Goal: Transaction & Acquisition: Register for event/course

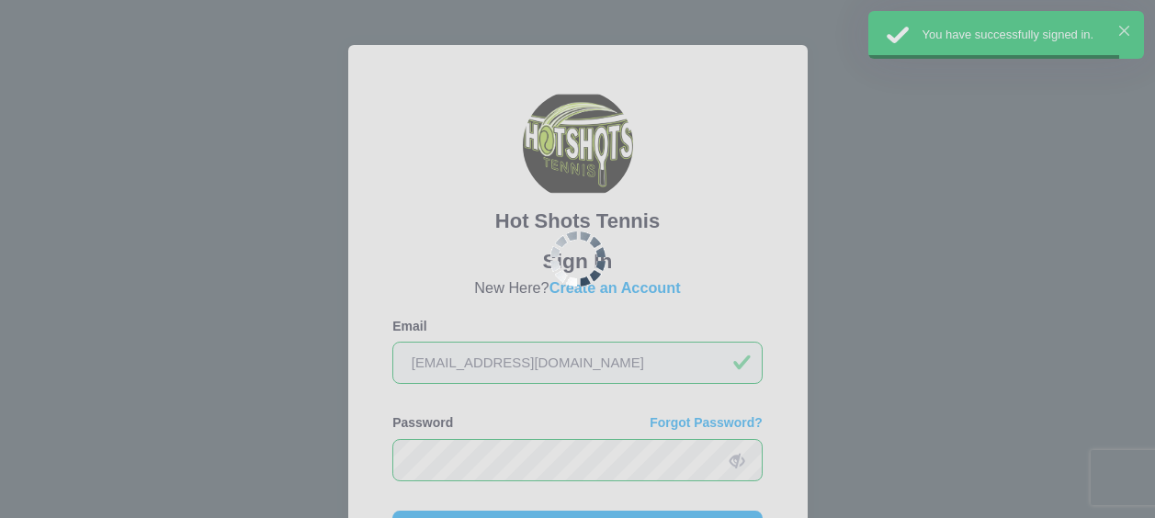
scroll to position [92, 0]
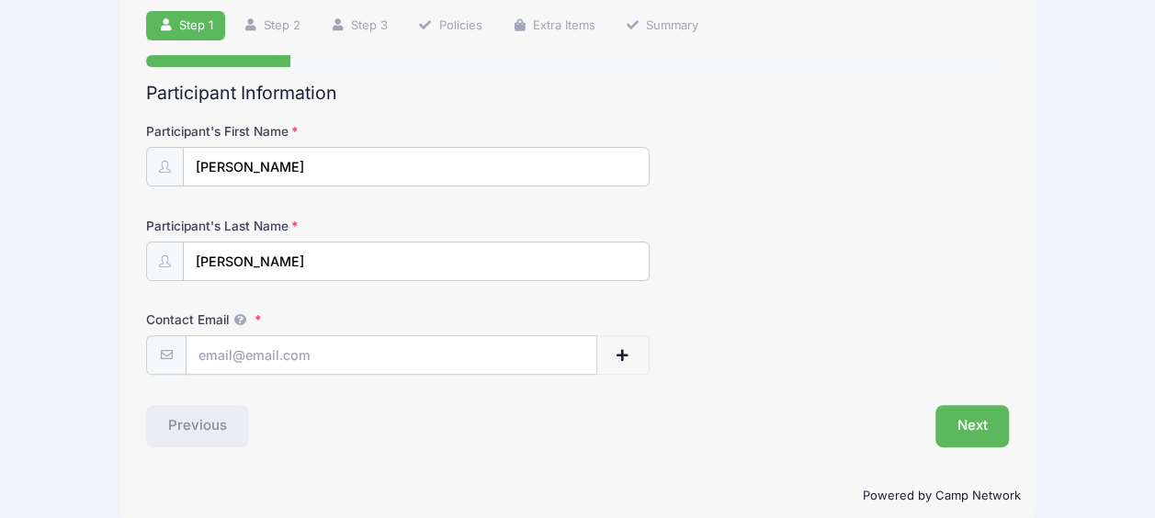
scroll to position [151, 0]
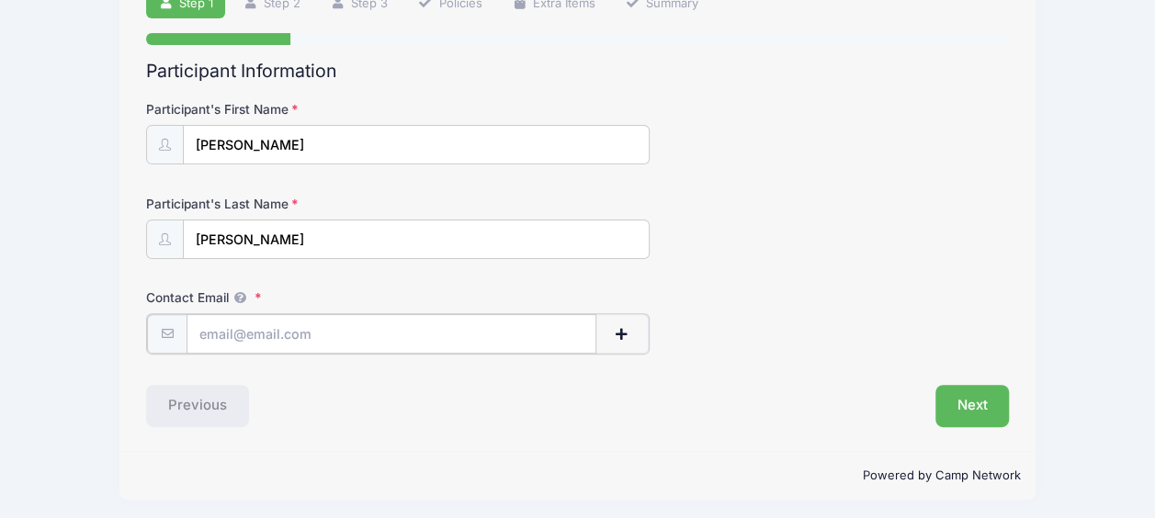
click at [447, 331] on input "Contact Email" at bounding box center [392, 334] width 410 height 40
click at [221, 338] on input "Contact Email" at bounding box center [392, 334] width 410 height 40
type input "[EMAIL_ADDRESS][DOMAIN_NAME]"
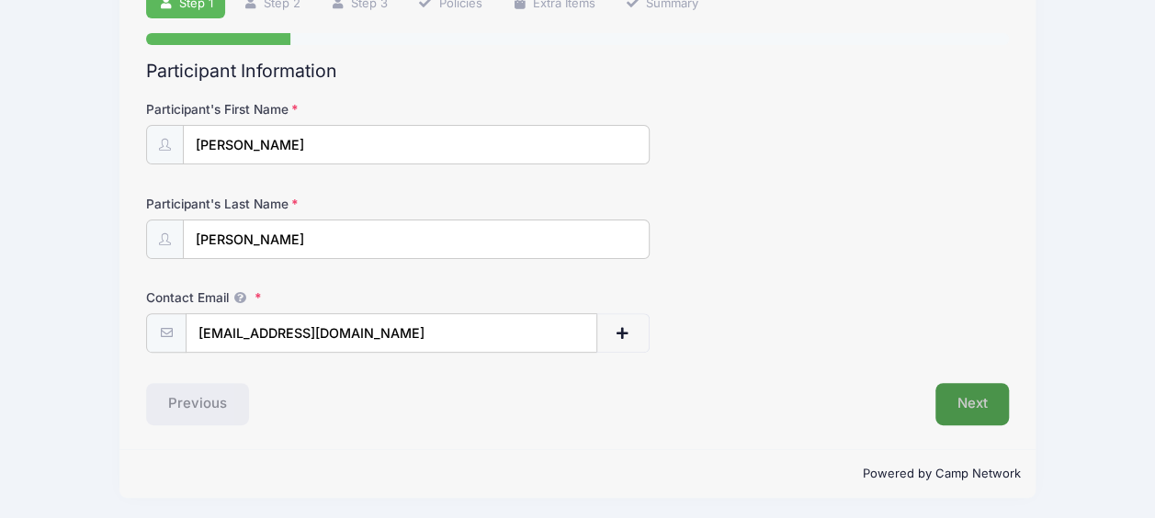
click at [985, 410] on button "Next" at bounding box center [973, 404] width 74 height 42
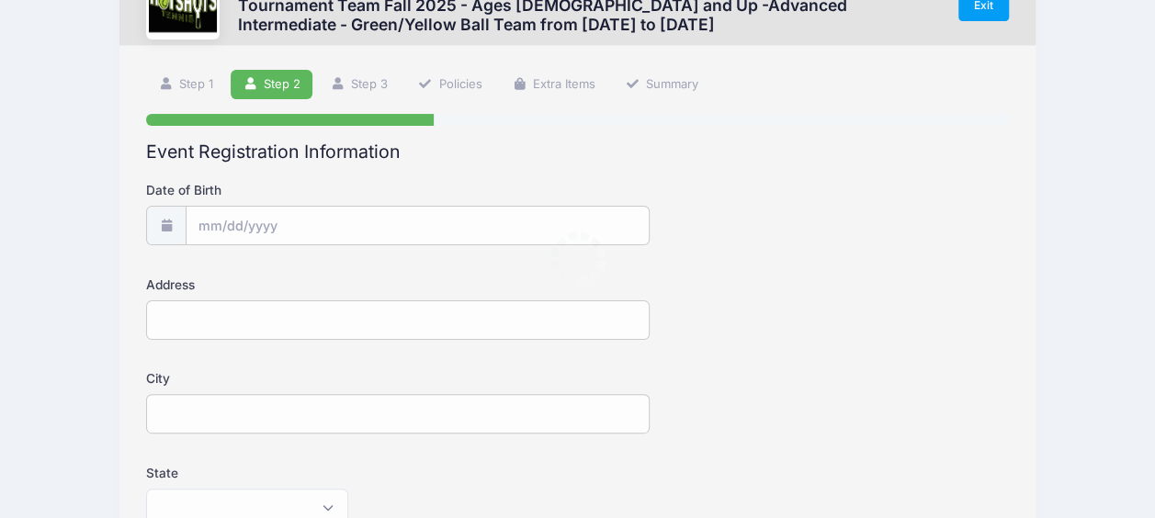
scroll to position [0, 0]
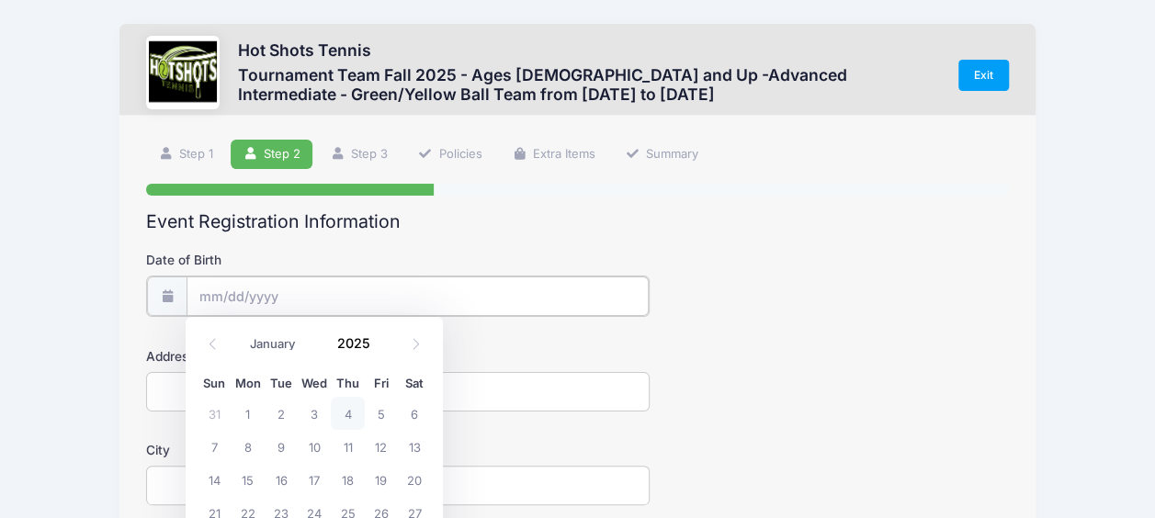
click at [342, 289] on input "Date of Birth" at bounding box center [418, 297] width 462 height 40
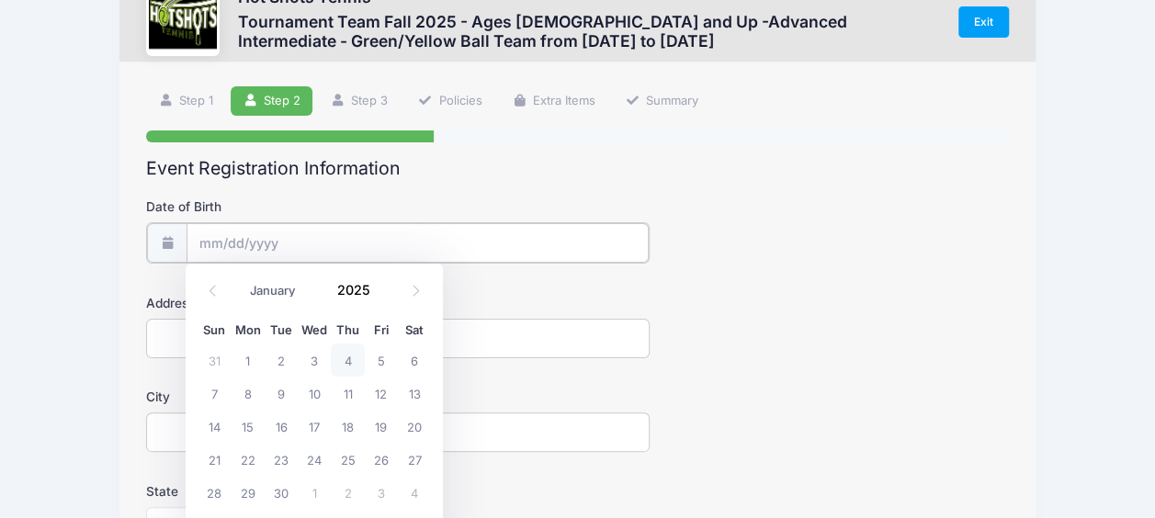
scroll to position [92, 0]
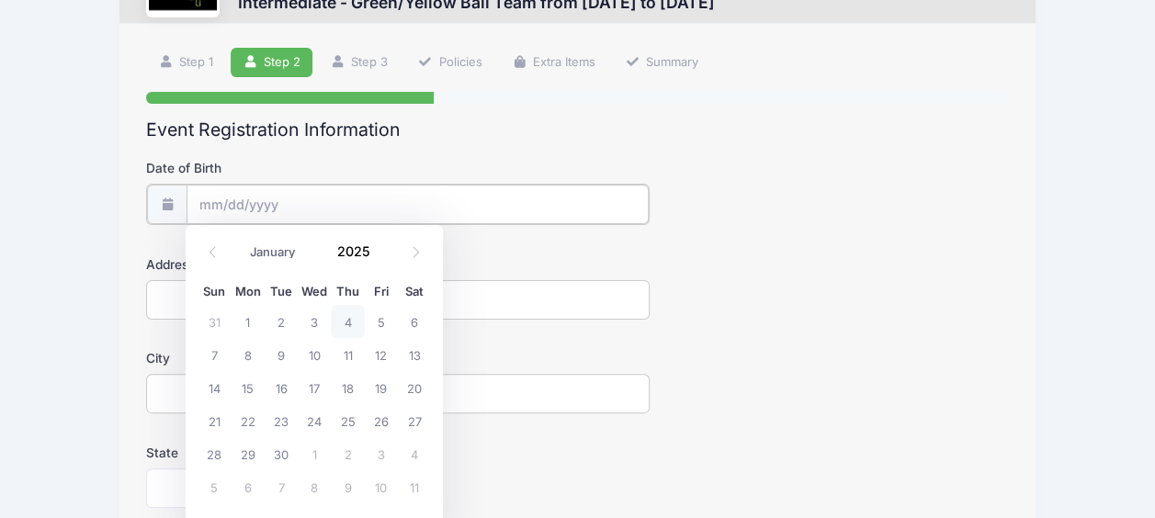
click at [298, 212] on input "Date of Birth" at bounding box center [418, 205] width 462 height 40
click at [277, 241] on select "January February March April May June July August September October November De…" at bounding box center [282, 253] width 82 height 24
click at [241, 241] on select "January February March April May June July August September October November De…" at bounding box center [282, 253] width 82 height 24
click at [356, 247] on input "2025" at bounding box center [358, 252] width 60 height 28
click at [379, 246] on span at bounding box center [381, 245] width 13 height 14
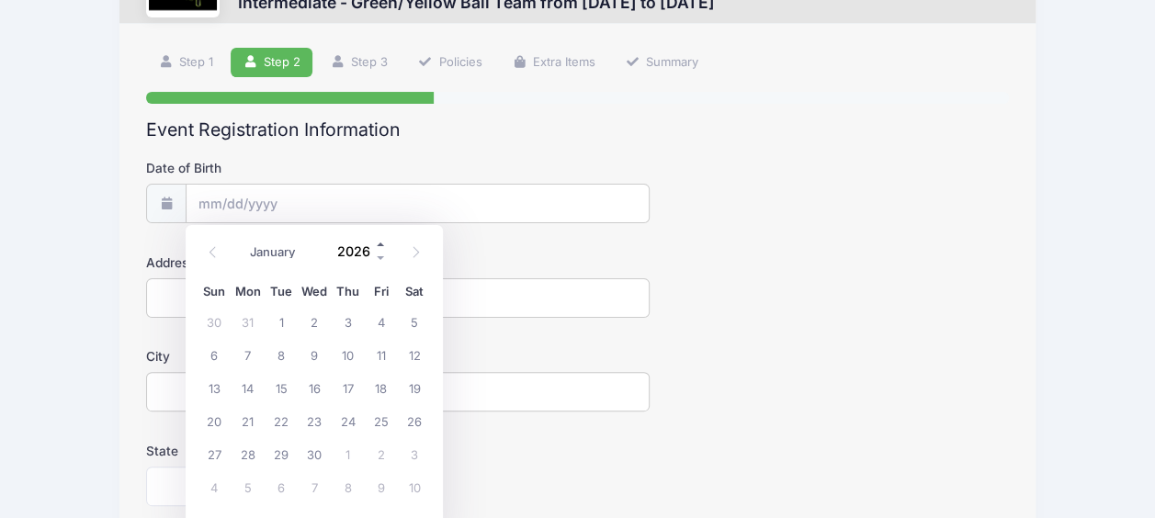
click at [379, 246] on span at bounding box center [381, 245] width 13 height 14
click at [379, 255] on span at bounding box center [381, 259] width 13 height 14
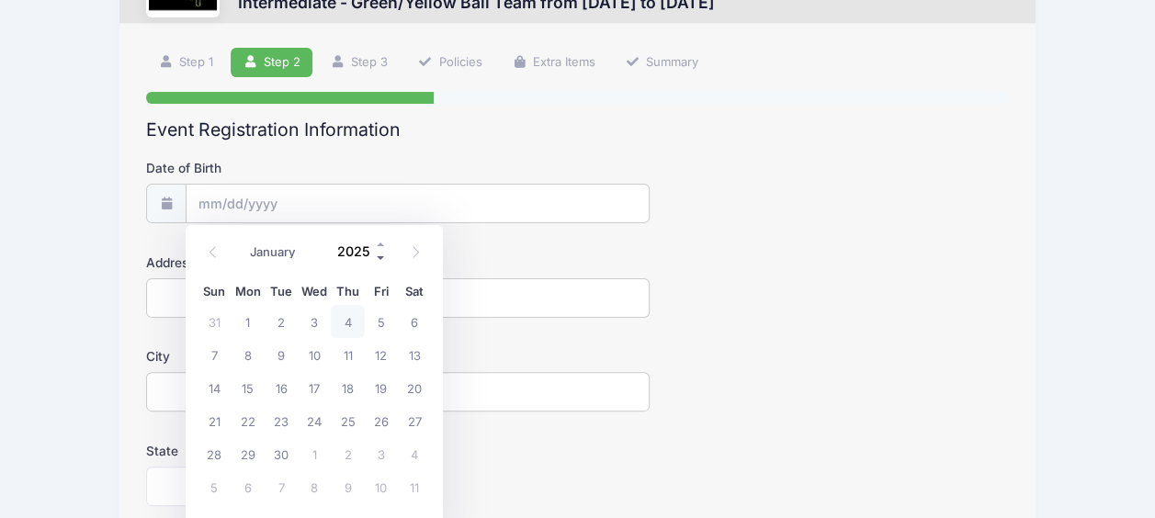
click at [379, 255] on span at bounding box center [381, 259] width 13 height 14
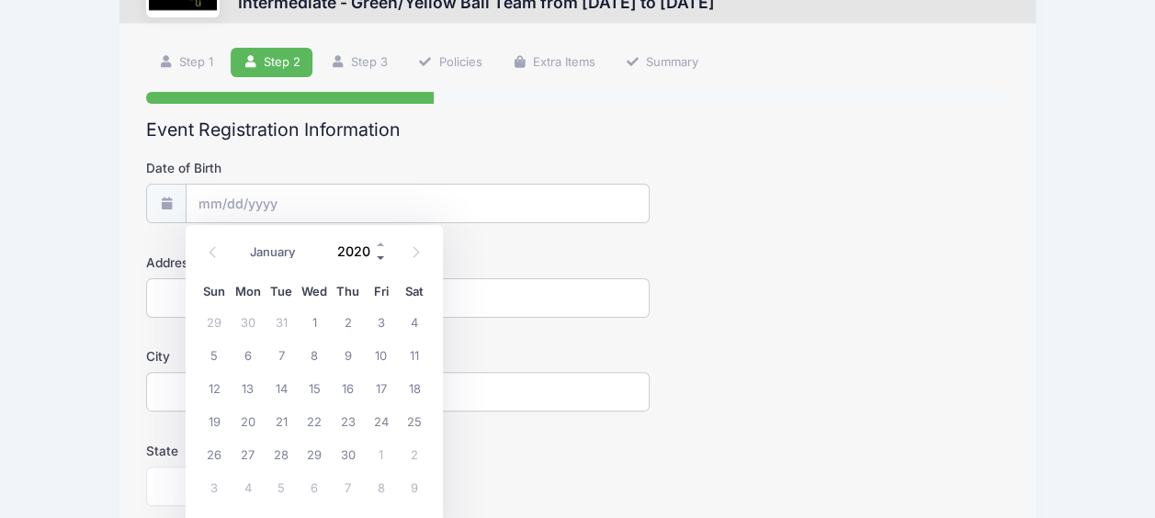
click at [379, 255] on span at bounding box center [381, 259] width 13 height 14
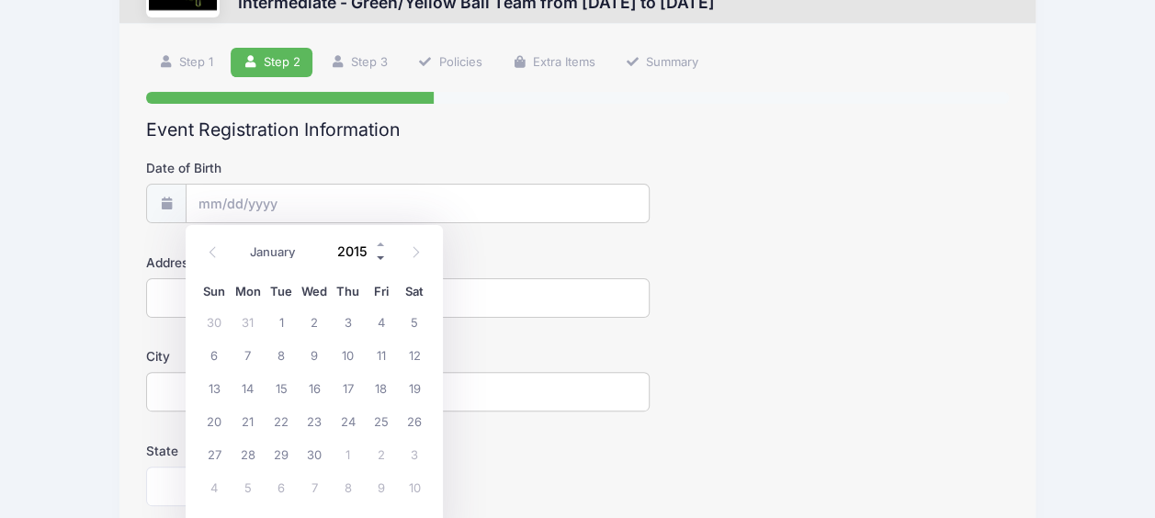
click at [379, 255] on span at bounding box center [381, 259] width 13 height 14
click at [380, 242] on span at bounding box center [381, 245] width 13 height 14
type input "2014"
click at [382, 324] on span "5" at bounding box center [381, 321] width 33 height 33
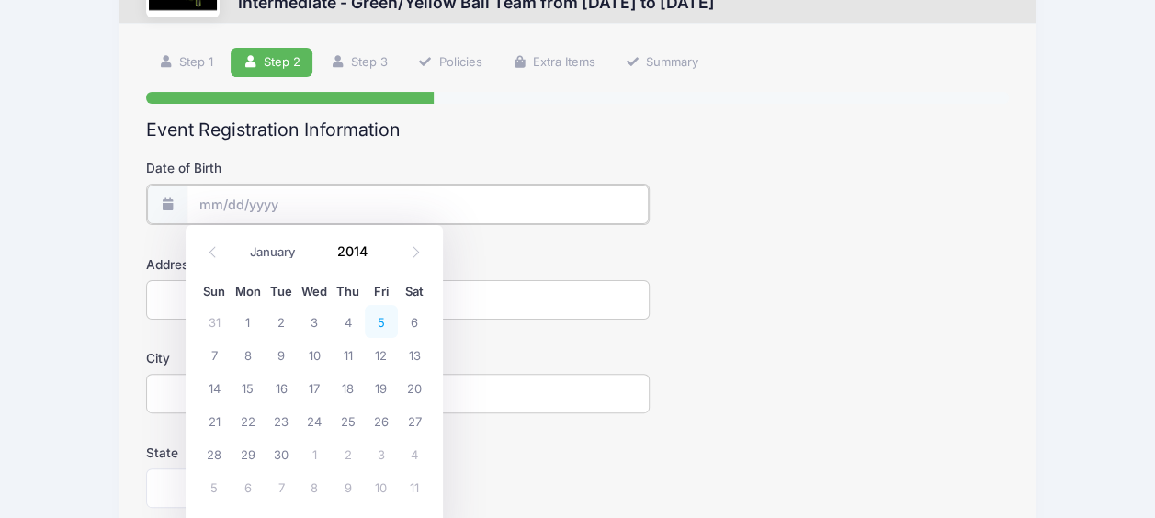
type input "[DATE]"
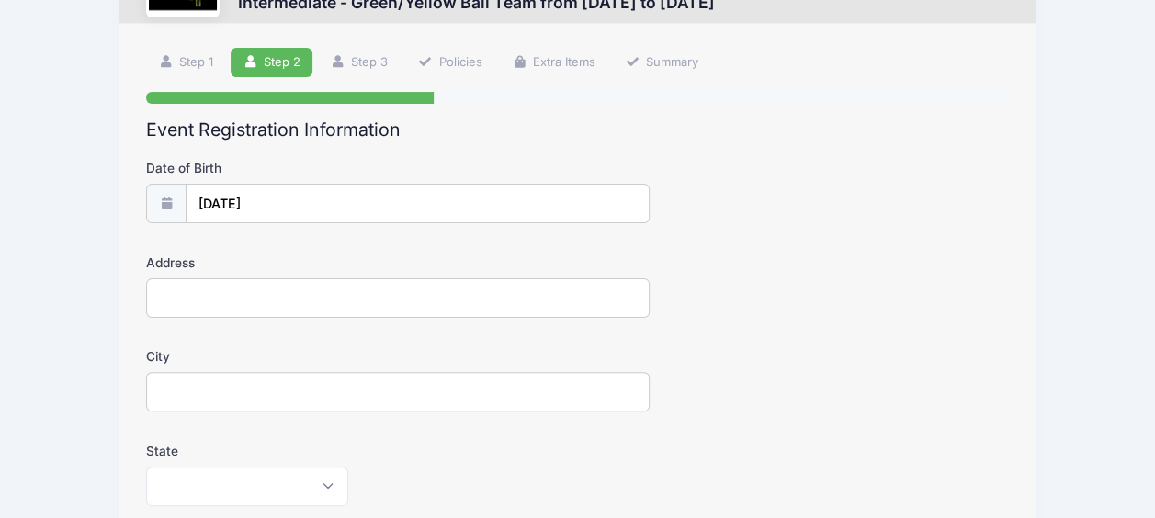
click at [336, 309] on input "Address" at bounding box center [398, 298] width 504 height 40
type input "[STREET_ADDRESS]"
type input "[GEOGRAPHIC_DATA]"
type input "90094"
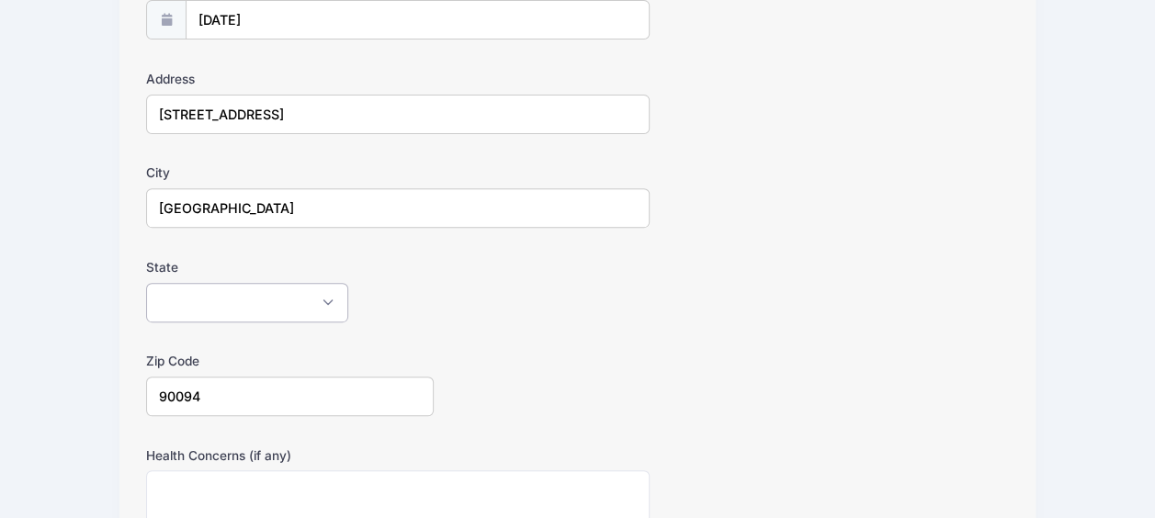
click at [254, 301] on select "[US_STATE] [US_STATE] [US_STATE] [US_STATE] [US_STATE] Armed Forces Africa Arme…" at bounding box center [247, 303] width 202 height 40
select select "CA"
click at [146, 283] on select "[US_STATE] [US_STATE] [US_STATE] [US_STATE] [US_STATE] Armed Forces Africa Arme…" at bounding box center [247, 303] width 202 height 40
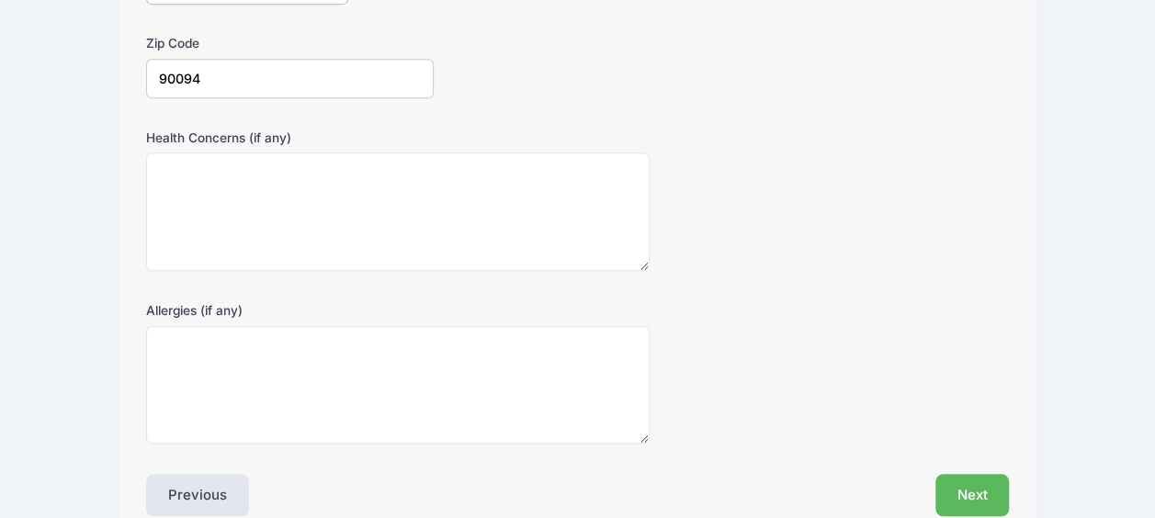
scroll to position [683, 0]
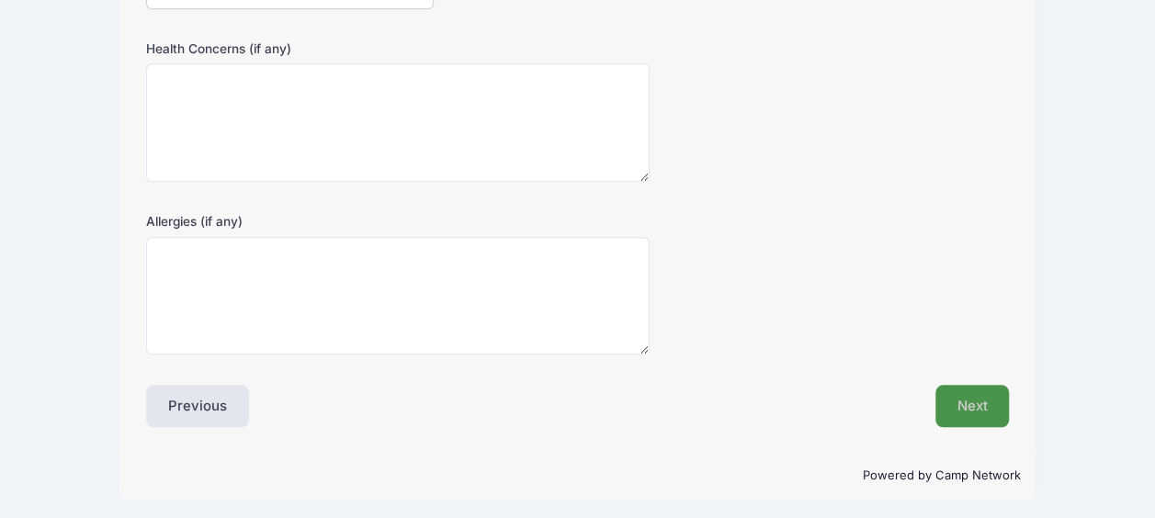
click at [985, 391] on button "Next" at bounding box center [973, 406] width 74 height 42
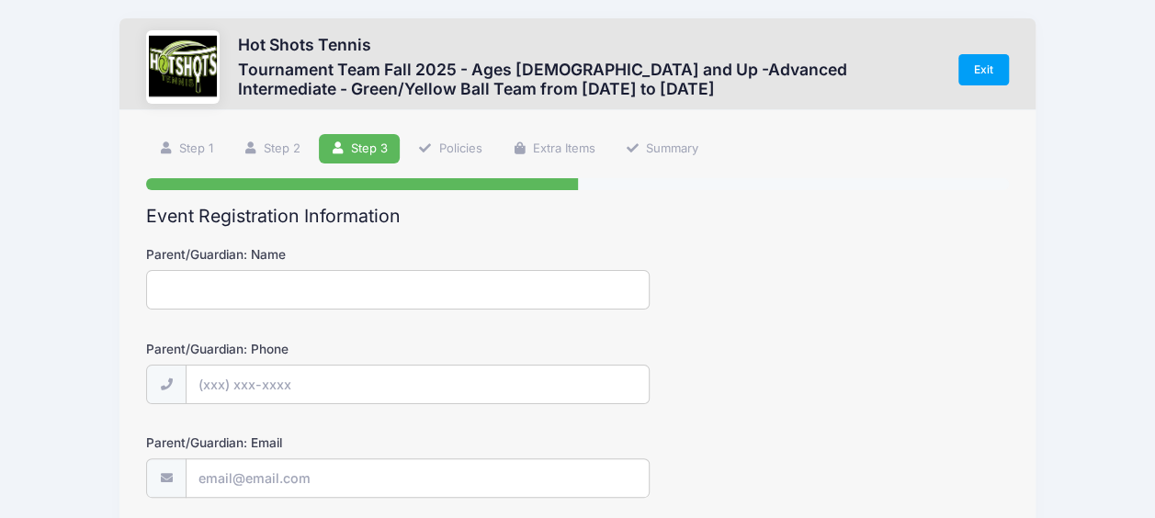
scroll to position [0, 0]
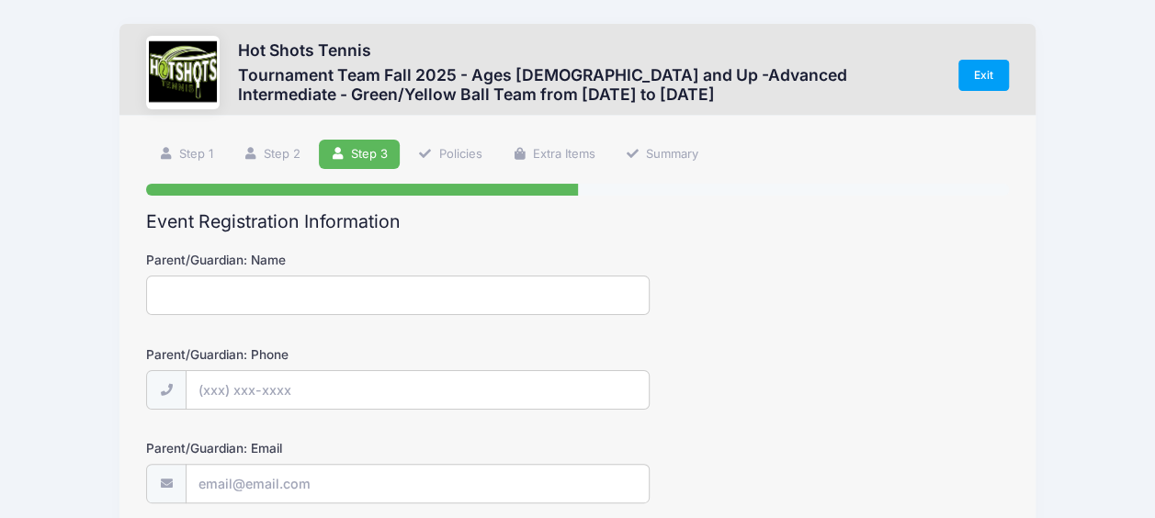
click at [379, 299] on input "Parent/Guardian: Name" at bounding box center [398, 296] width 504 height 40
type input "[PERSON_NAME]"
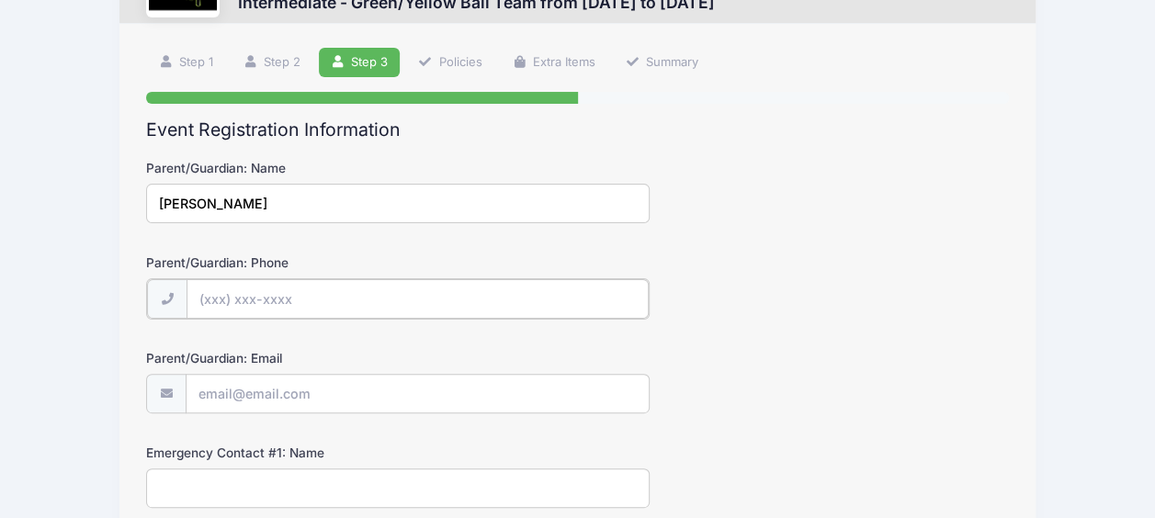
click at [324, 301] on input "Parent/Guardian: Phone" at bounding box center [418, 299] width 462 height 40
type input "[PHONE_NUMBER]"
click at [393, 382] on input "Parent/Guardian: Email" at bounding box center [418, 393] width 462 height 40
type input "[EMAIL_ADDRESS][DOMAIN_NAME]"
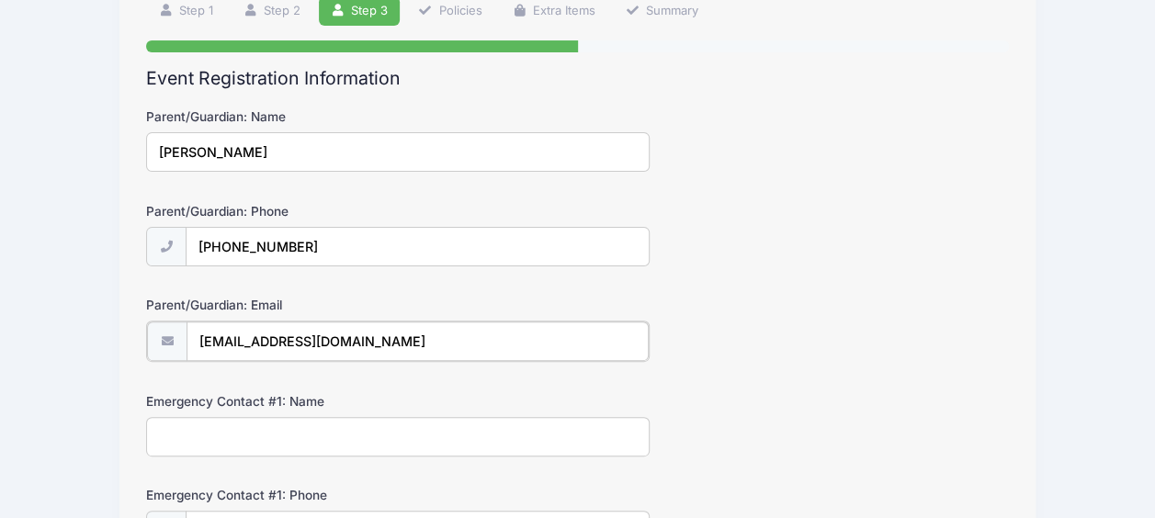
scroll to position [276, 0]
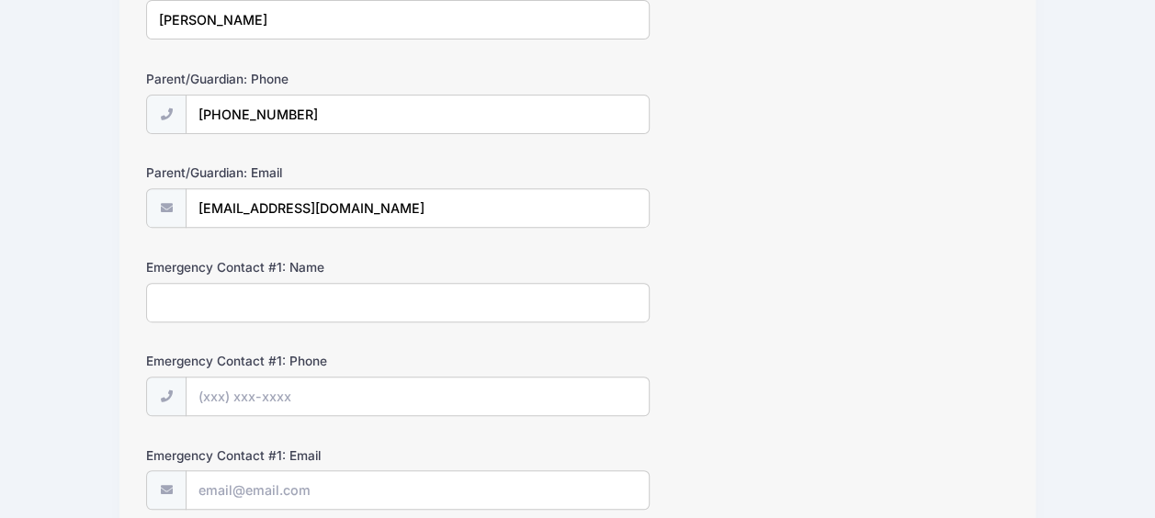
click at [424, 307] on input "Emergency Contact #1: Name" at bounding box center [398, 303] width 504 height 40
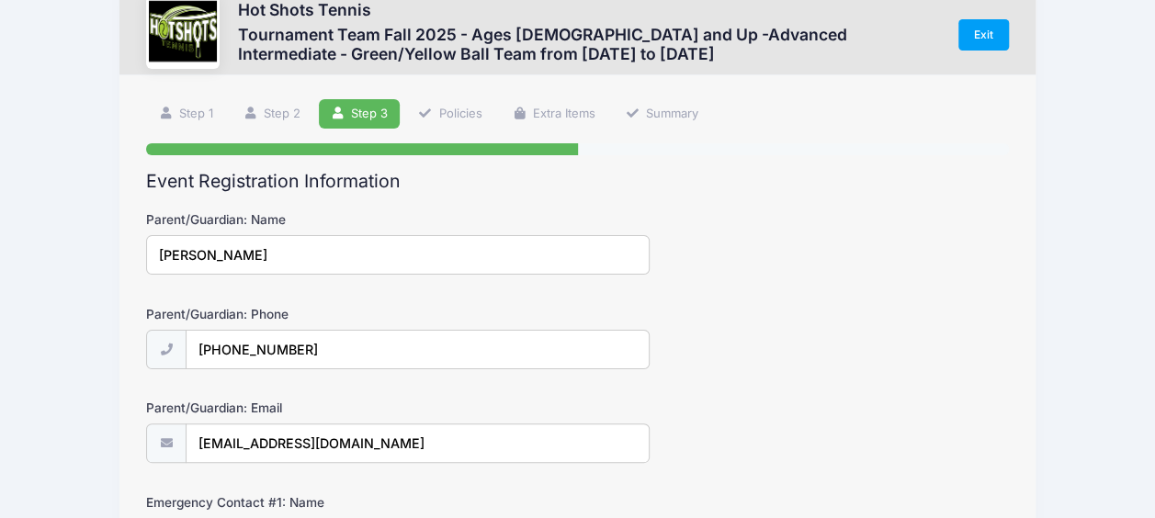
scroll to position [0, 0]
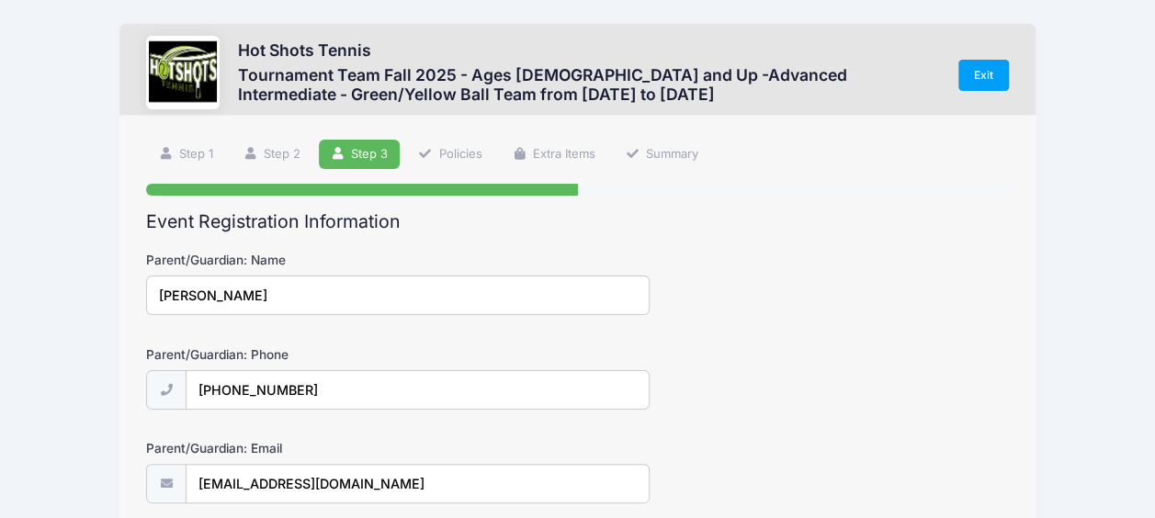
drag, startPoint x: 259, startPoint y: 302, endPoint x: 126, endPoint y: 297, distance: 133.4
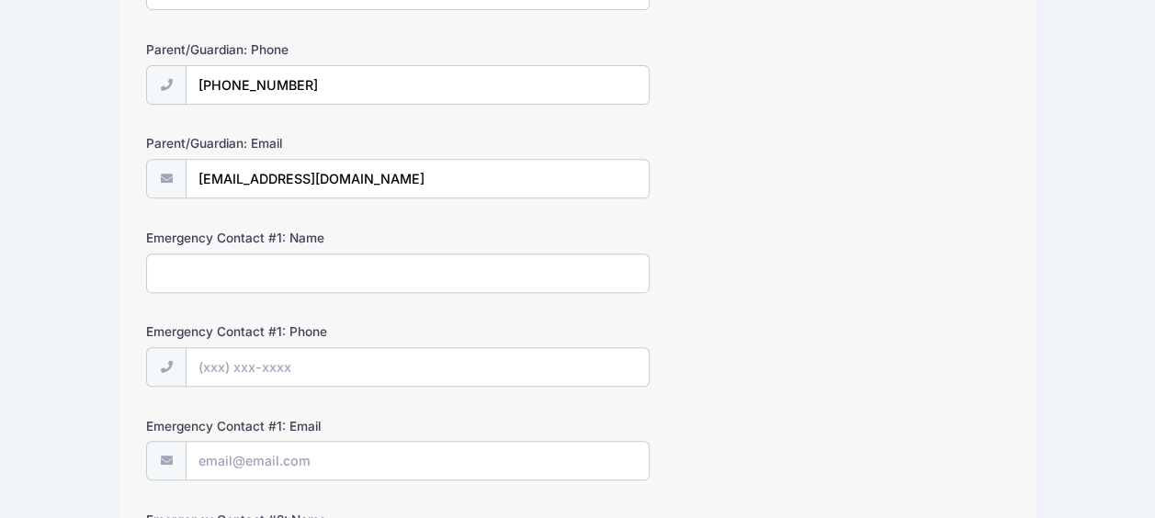
scroll to position [368, 0]
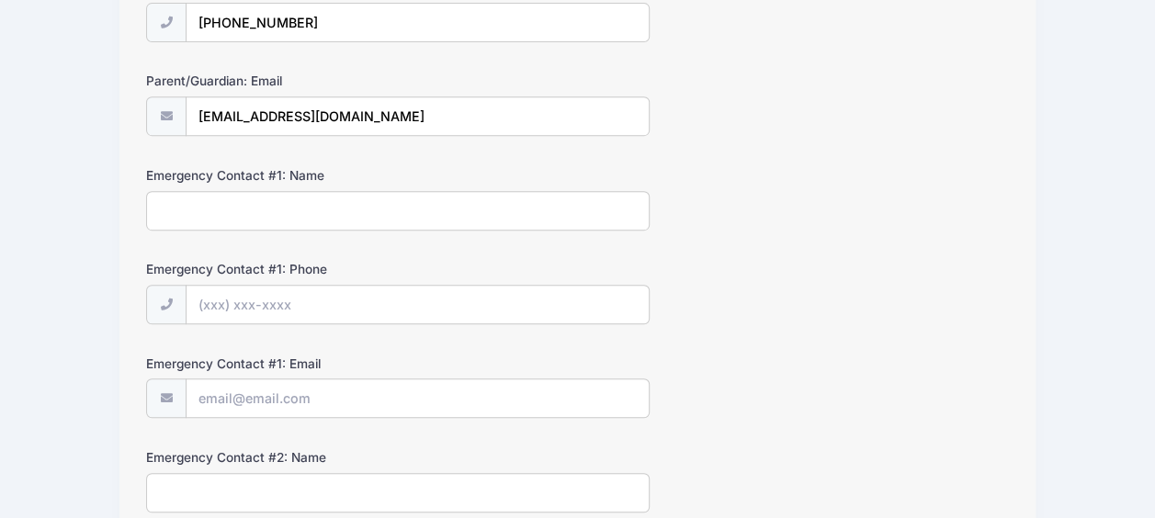
click at [369, 213] on input "Emergency Contact #1: Name" at bounding box center [398, 211] width 504 height 40
paste input "[PERSON_NAME]"
type input "[PERSON_NAME]"
click at [354, 305] on input "Emergency Contact #1: Phone" at bounding box center [418, 306] width 462 height 40
type input "[PHONE_NUMBER]"
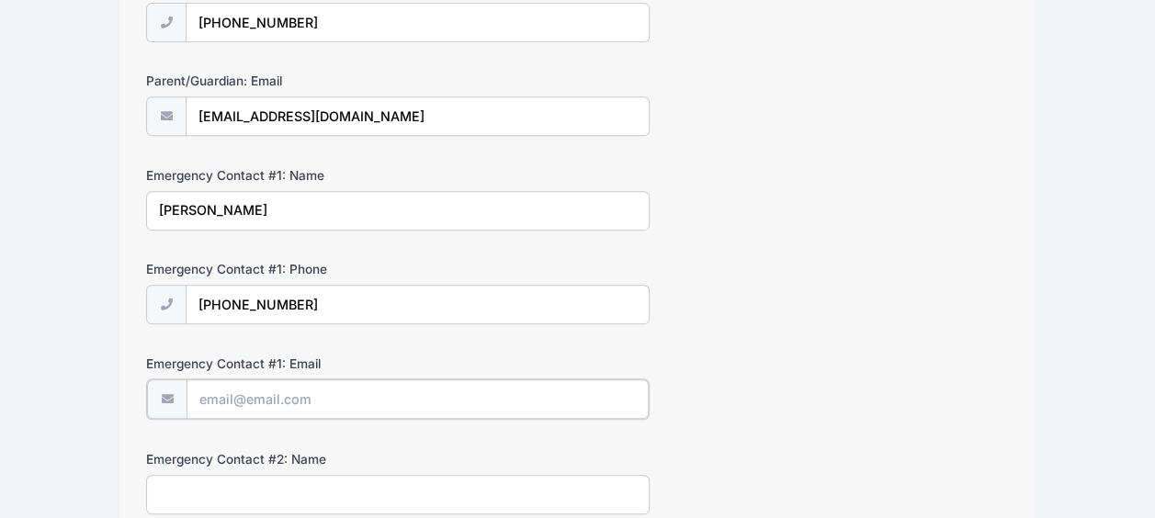
click at [353, 397] on input "Emergency Contact #1: Email" at bounding box center [418, 400] width 462 height 40
click at [805, 304] on div "Emergency Contact #1: Phone [PHONE_NUMBER]" at bounding box center [577, 292] width 863 height 64
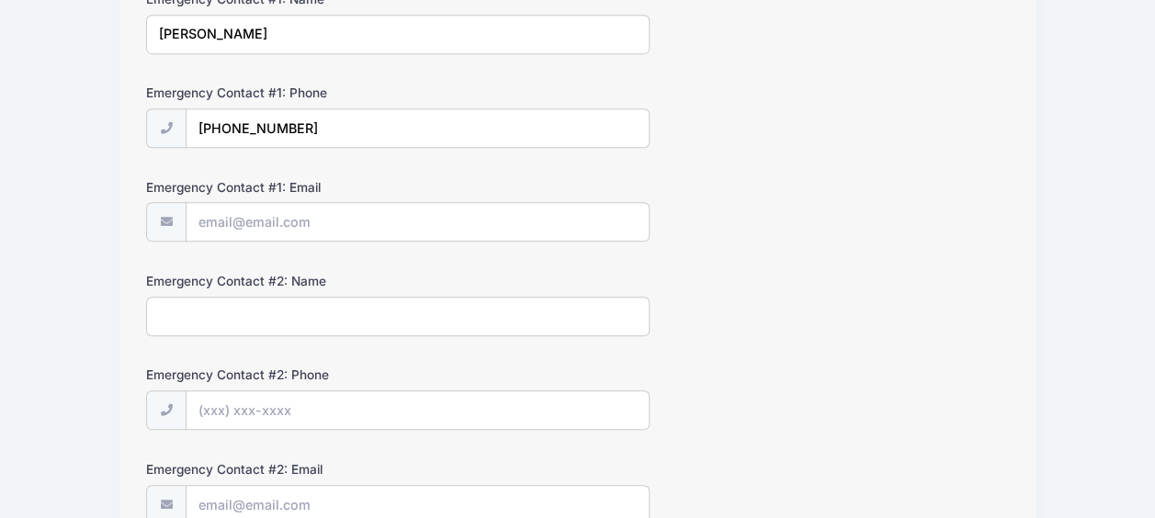
scroll to position [551, 0]
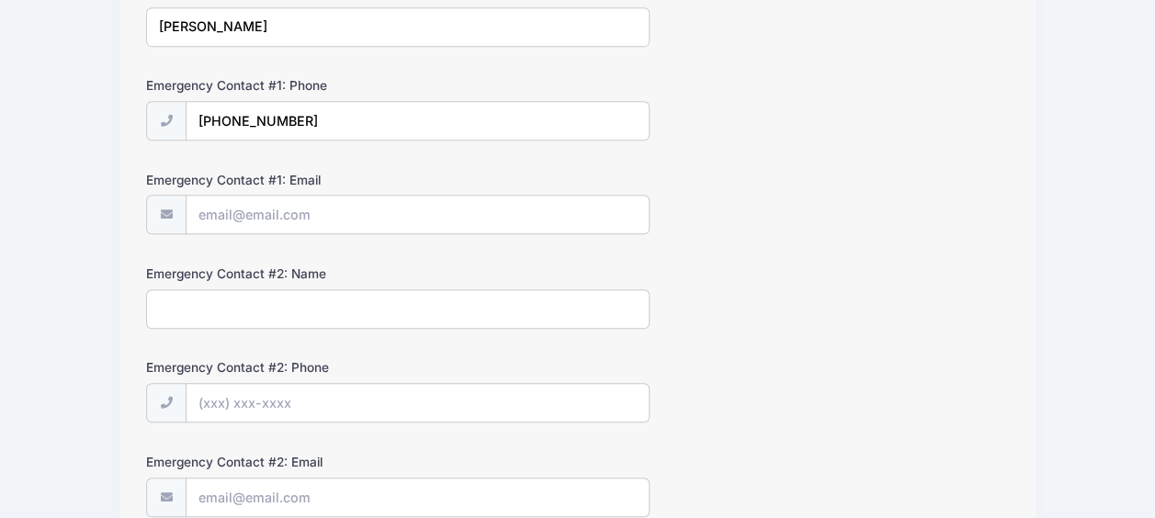
click at [441, 300] on input "Emergency Contact #2: Name" at bounding box center [398, 309] width 504 height 40
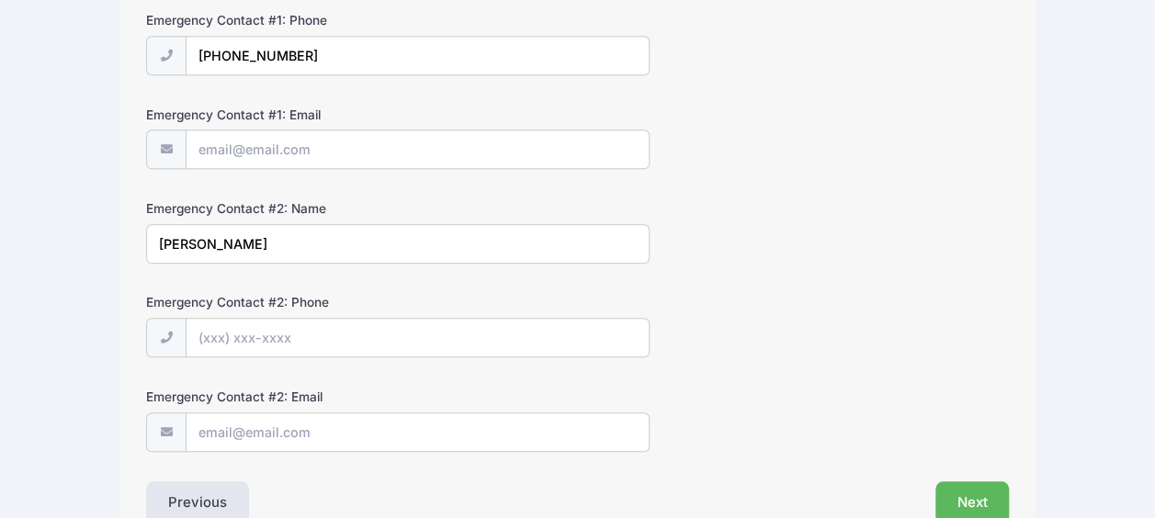
scroll to position [643, 0]
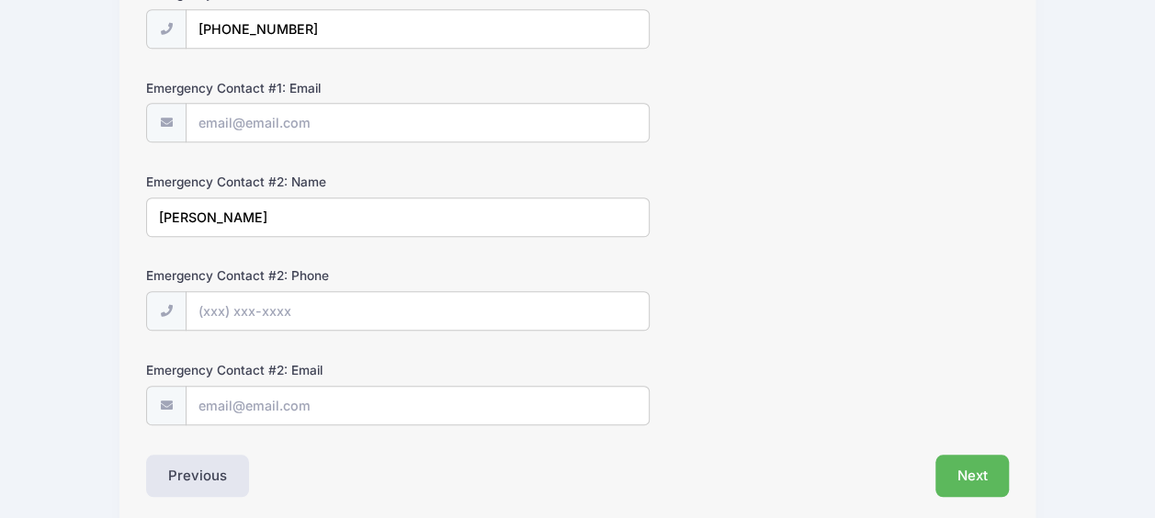
type input "[PERSON_NAME]"
click at [335, 311] on input "Emergency Contact #2: Phone" at bounding box center [418, 312] width 462 height 40
type input "[PHONE_NUMBER]"
click at [721, 244] on form "Parent/Guardian: Name [PERSON_NAME] Parent/Guardian: Phone [PHONE_NUMBER] Paren…" at bounding box center [577, 16] width 863 height 817
click at [963, 463] on button "Next" at bounding box center [973, 476] width 74 height 42
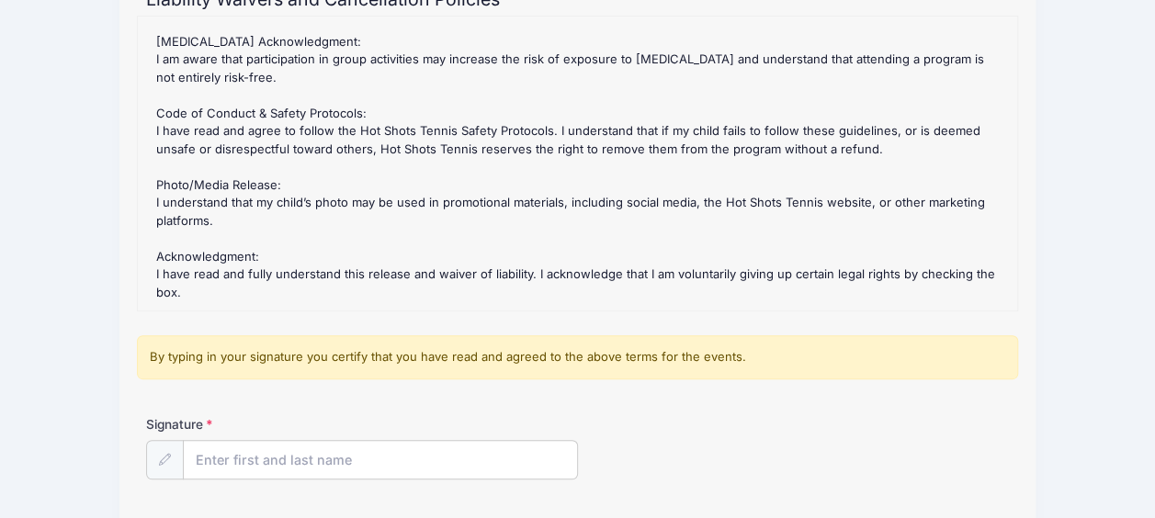
scroll to position [276, 0]
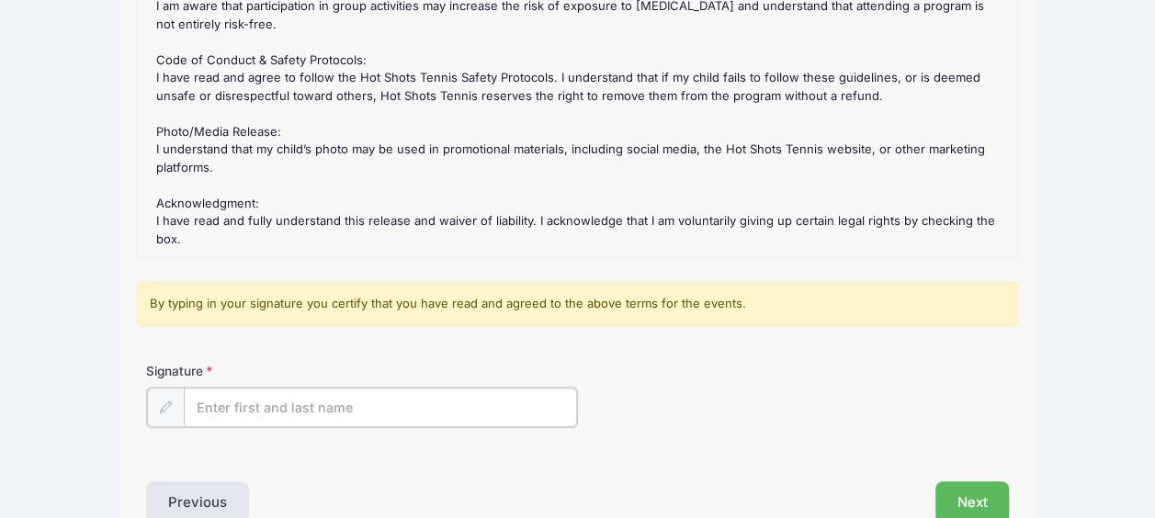
click at [386, 403] on input "Signature" at bounding box center [380, 408] width 393 height 40
type input "[PERSON_NAME]"
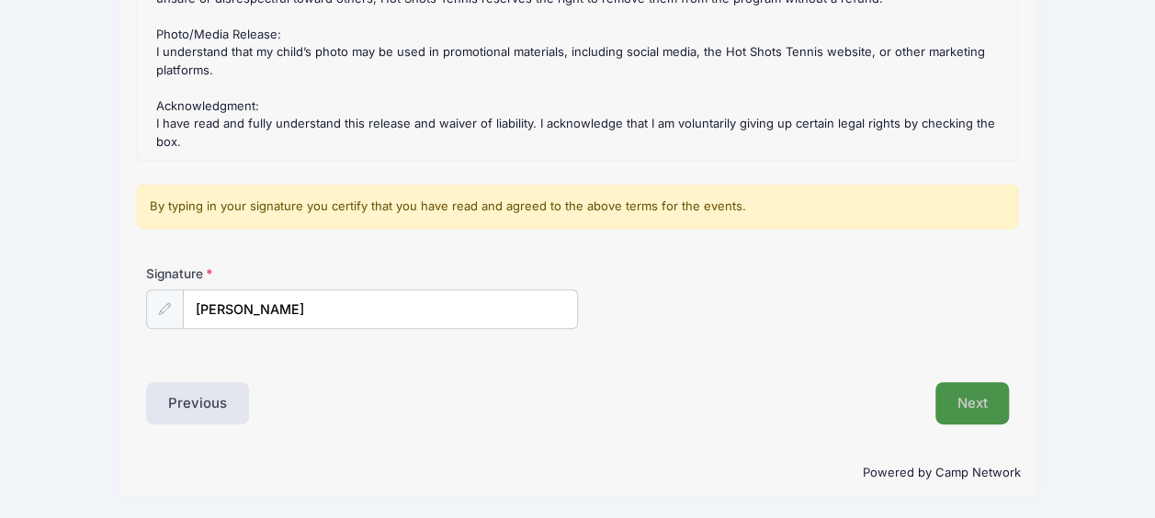
click at [983, 396] on button "Next" at bounding box center [973, 403] width 74 height 42
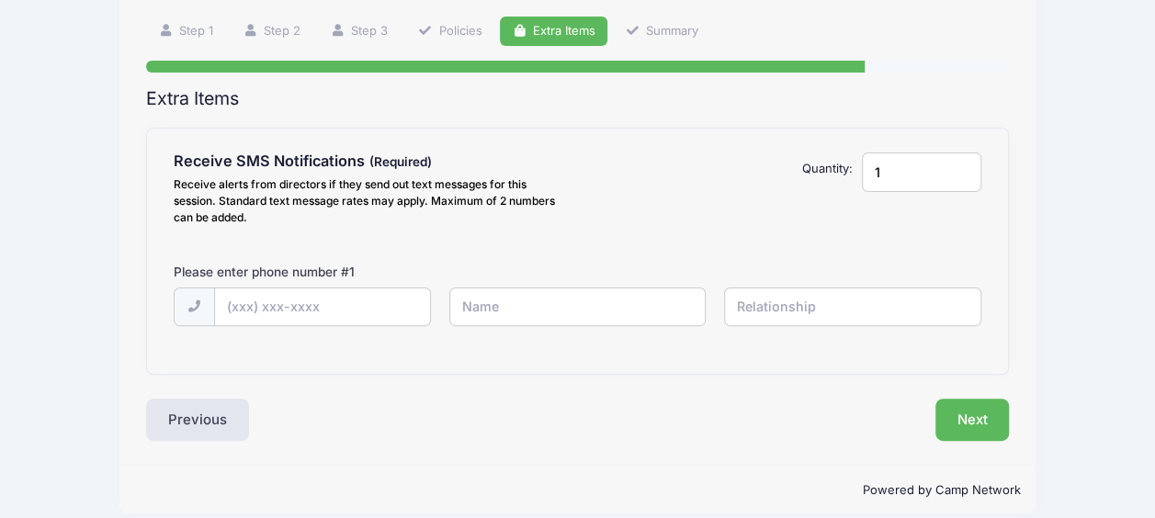
scroll to position [141, 0]
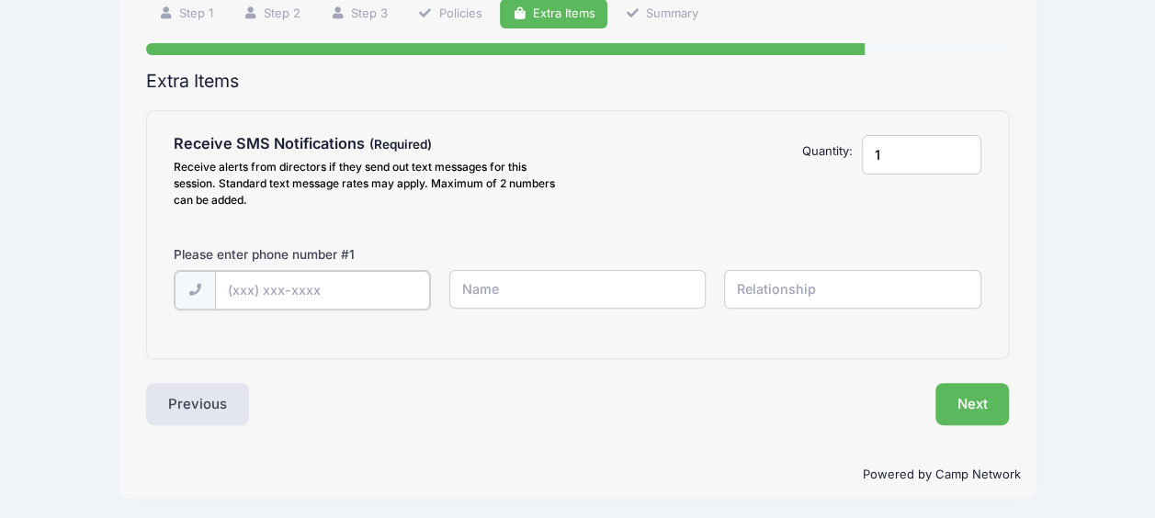
click at [363, 301] on input "text" at bounding box center [323, 291] width 216 height 40
type input "[PHONE_NUMBER]"
click at [595, 294] on input "text" at bounding box center [577, 290] width 257 height 40
type input "Galasy"
click at [840, 281] on input "text" at bounding box center [852, 290] width 257 height 40
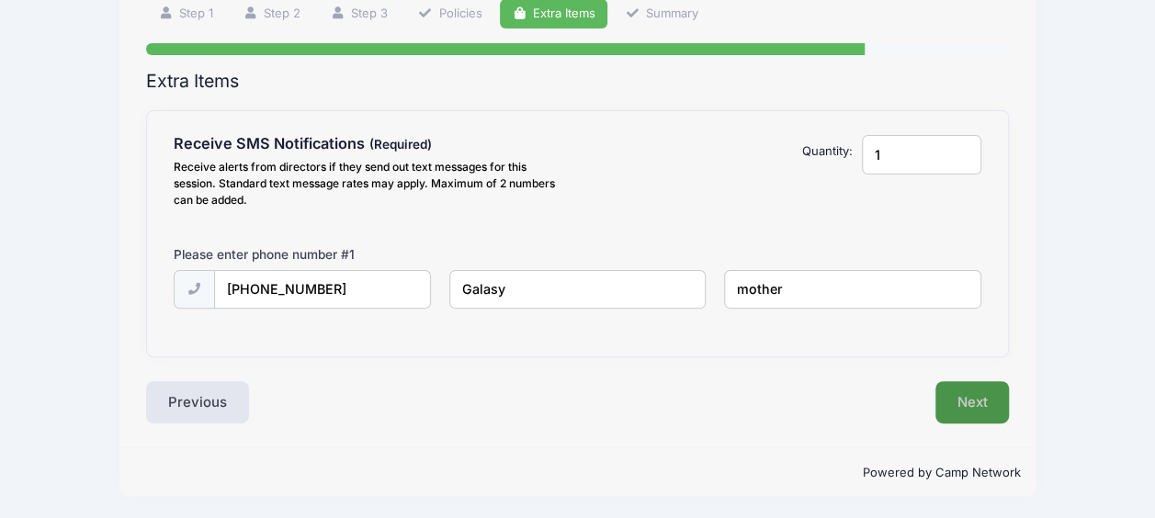
type input "mother"
click at [975, 404] on button "Next" at bounding box center [973, 402] width 74 height 42
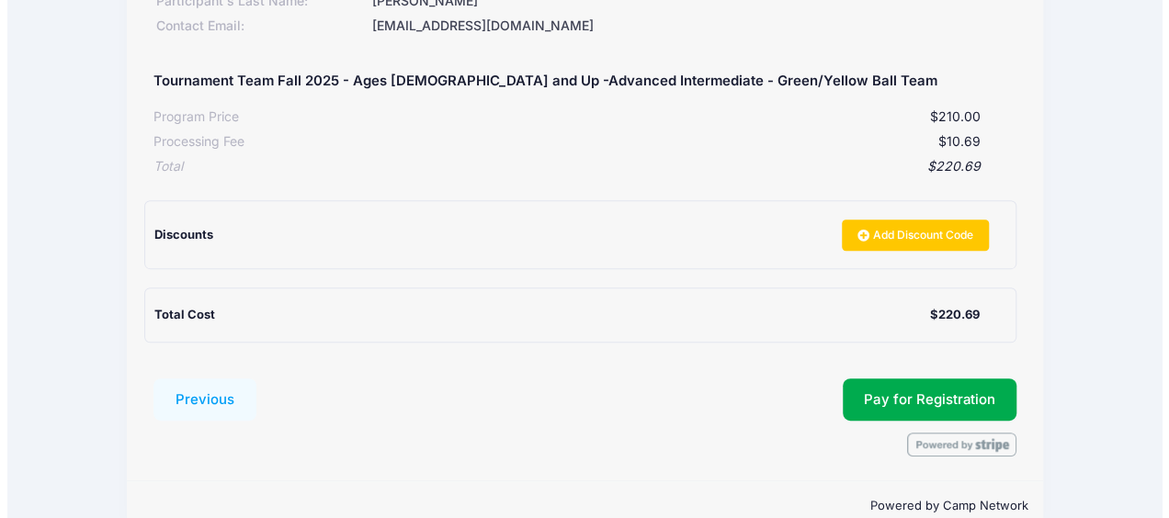
scroll to position [351, 0]
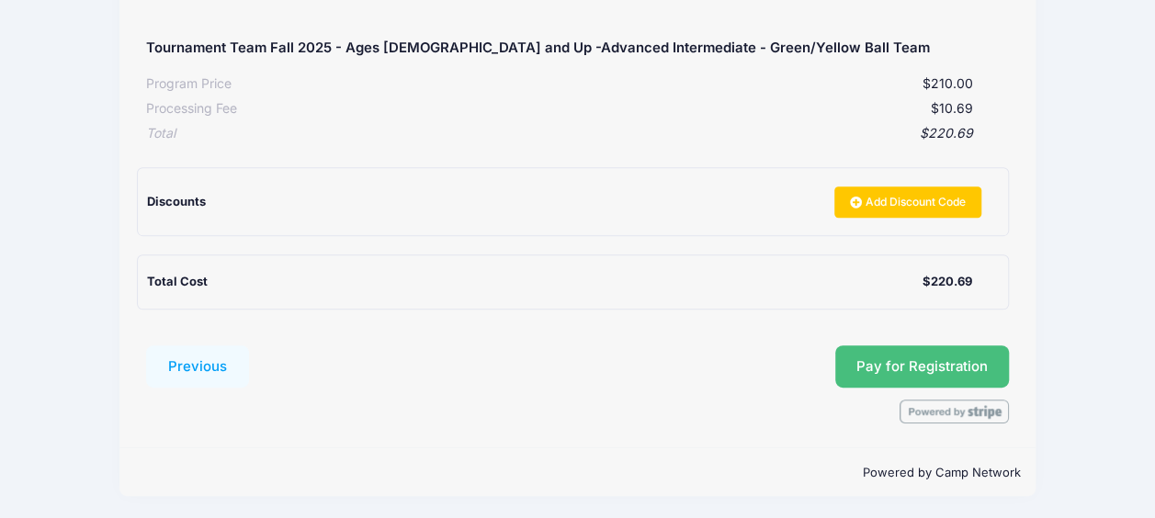
click at [916, 366] on button "Pay for Registration" at bounding box center [922, 367] width 175 height 42
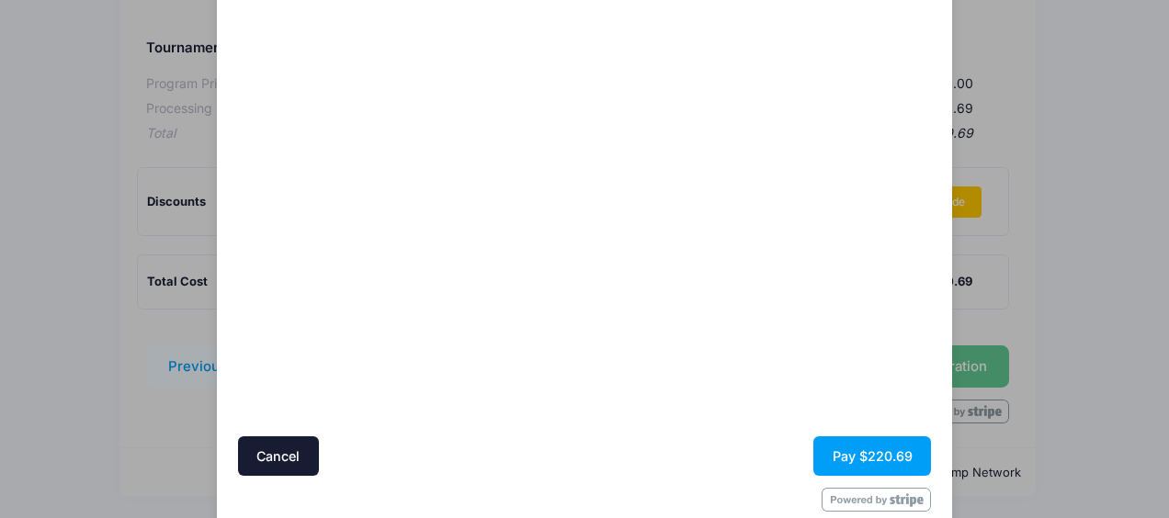
scroll to position [92, 0]
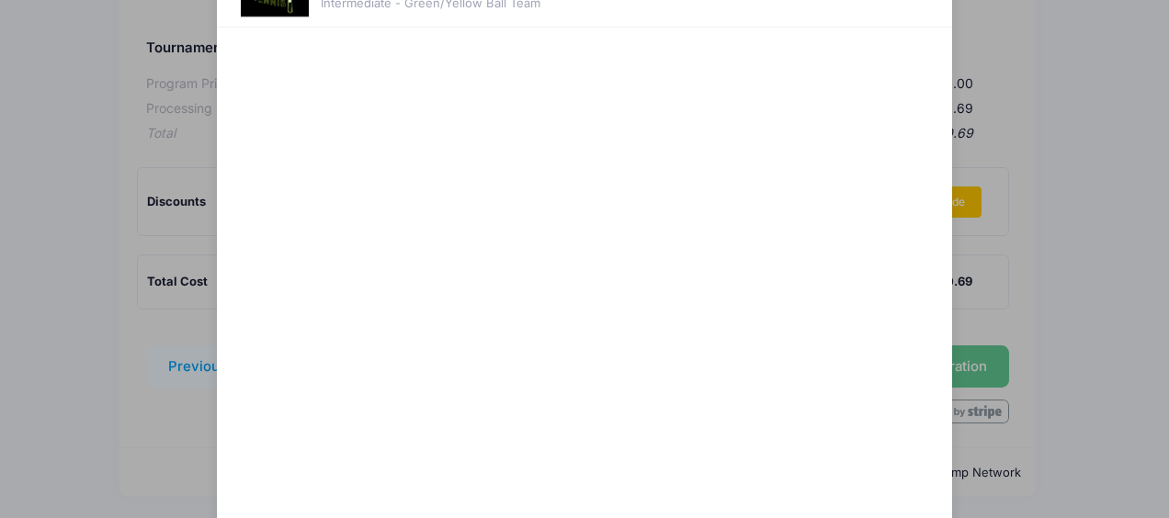
click at [702, 371] on div at bounding box center [763, 278] width 338 height 483
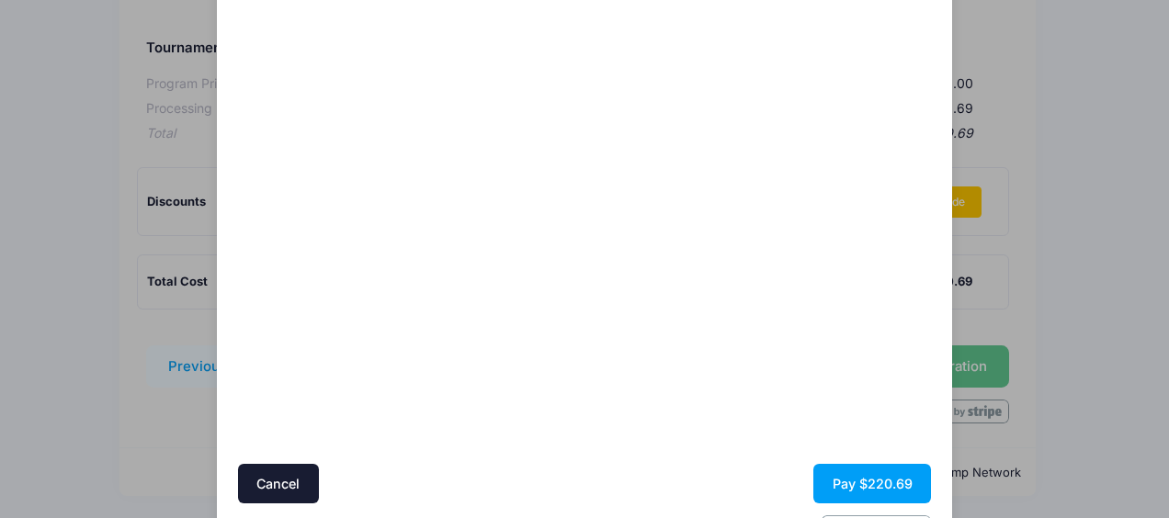
scroll to position [219, 0]
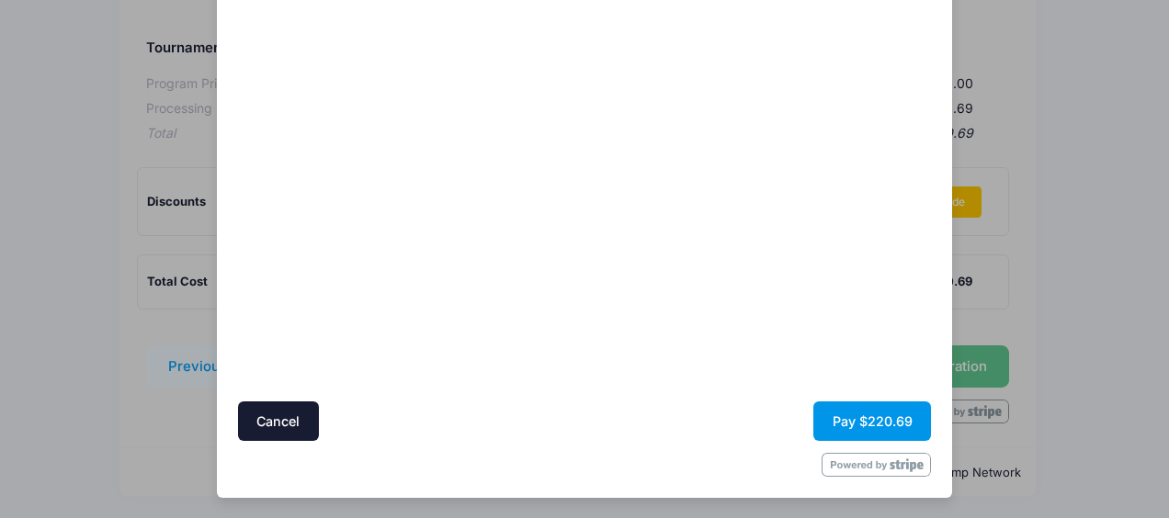
click at [872, 430] on button "Pay $220.69" at bounding box center [872, 422] width 118 height 40
